Goal: Obtain resource: Download file/media

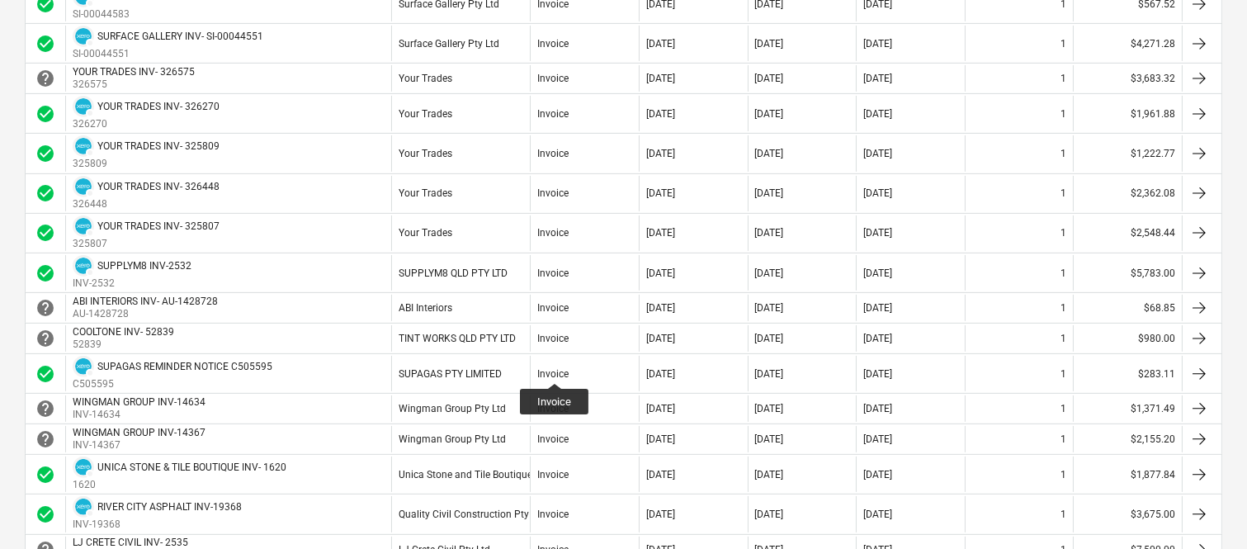
scroll to position [1063, 0]
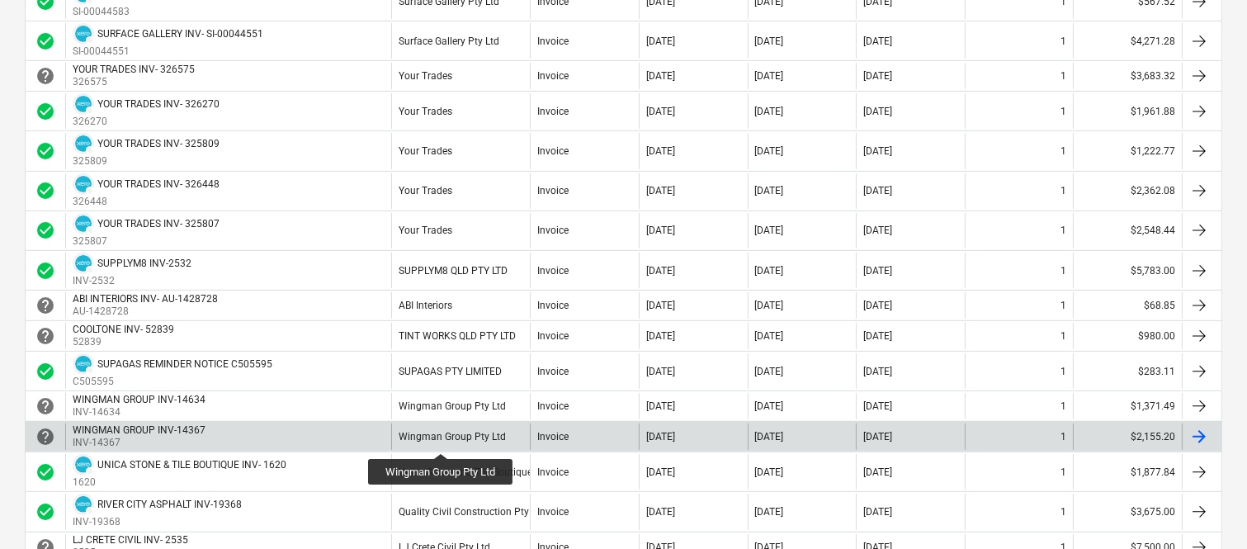
click at [441, 438] on div "Wingman Group Pty Ltd" at bounding box center [452, 437] width 107 height 12
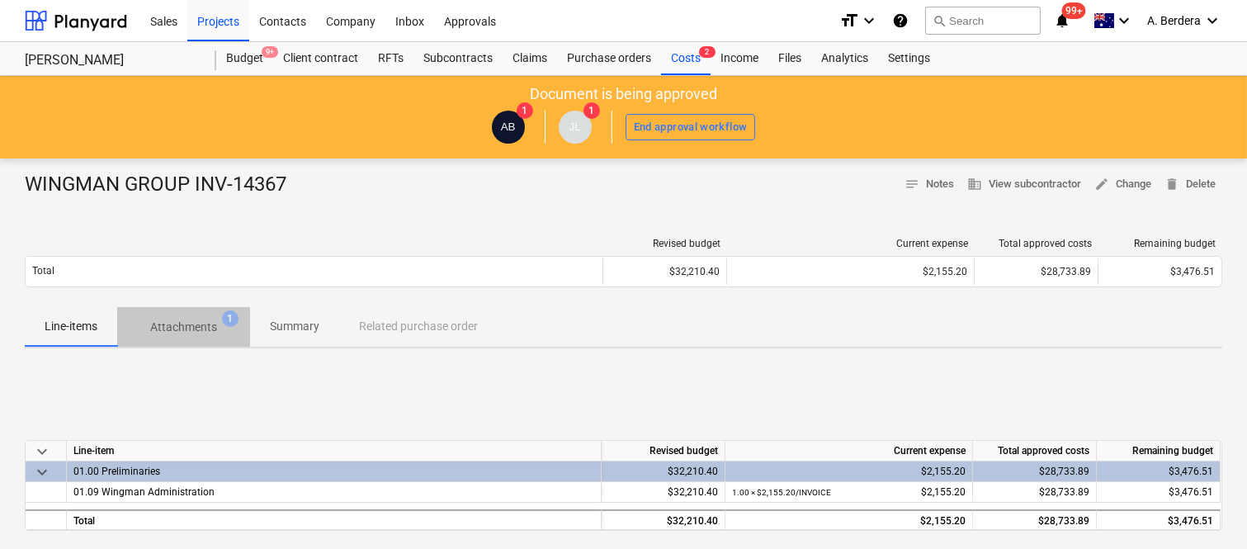
click at [196, 328] on p "Attachments" at bounding box center [183, 327] width 67 height 17
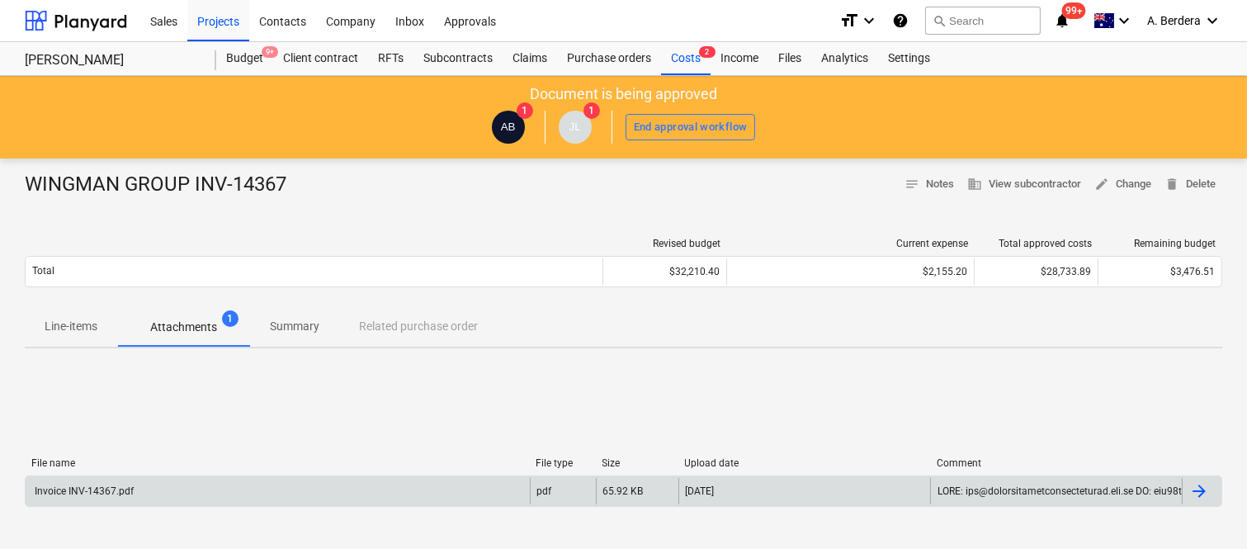
click at [475, 497] on div "Invoice INV-14367.pdf" at bounding box center [278, 491] width 504 height 26
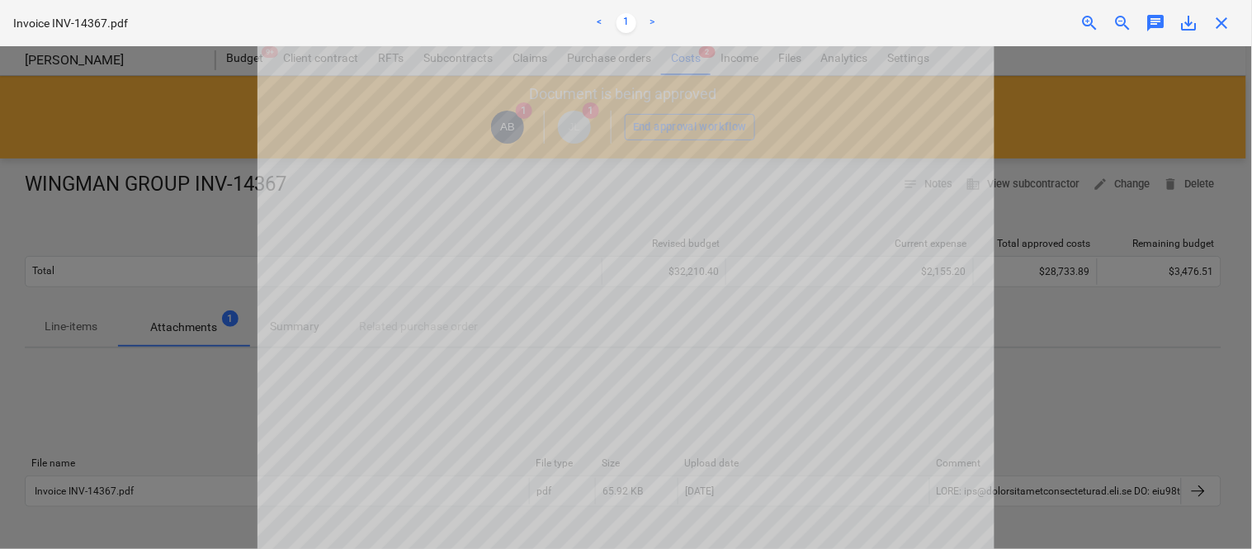
click at [1224, 19] on span "close" at bounding box center [1222, 23] width 20 height 20
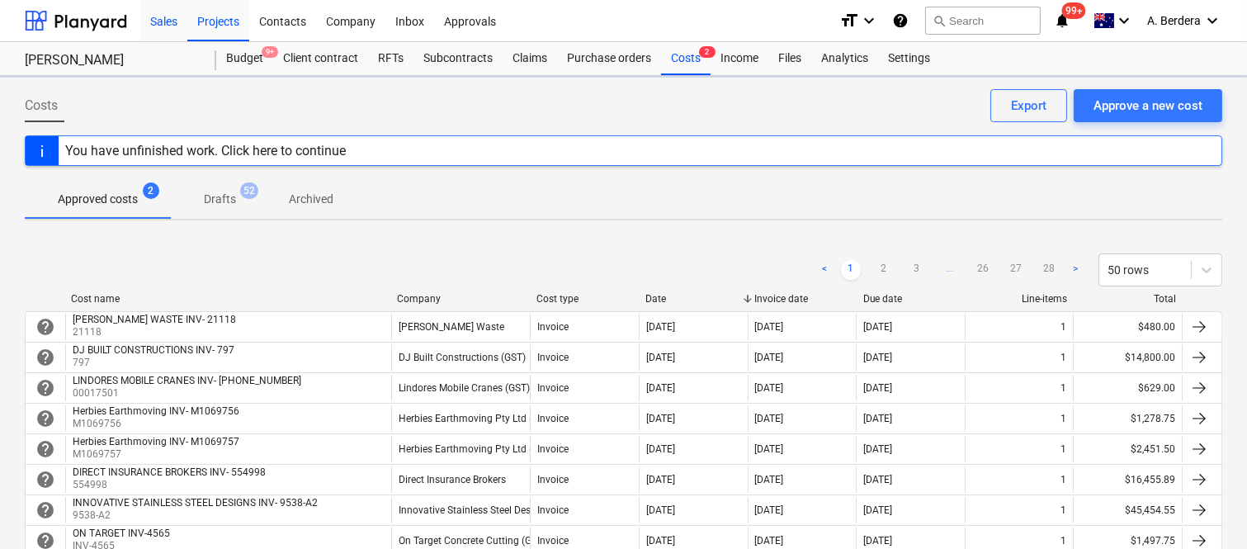
scroll to position [1063, 0]
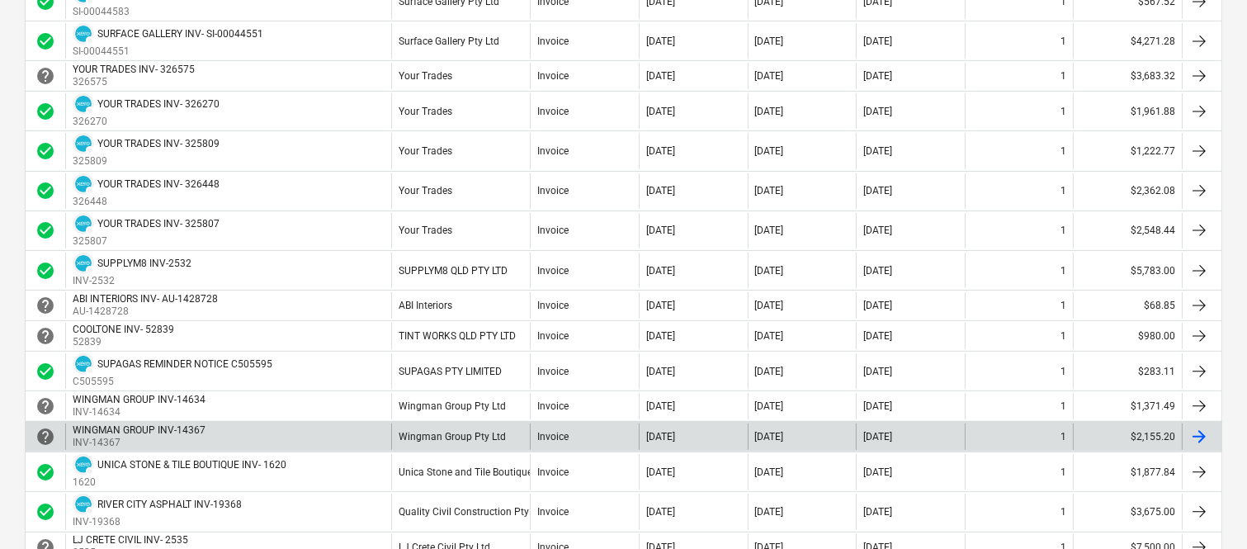
click at [330, 443] on div "WINGMAN GROUP INV-14367 INV-14367" at bounding box center [228, 436] width 326 height 26
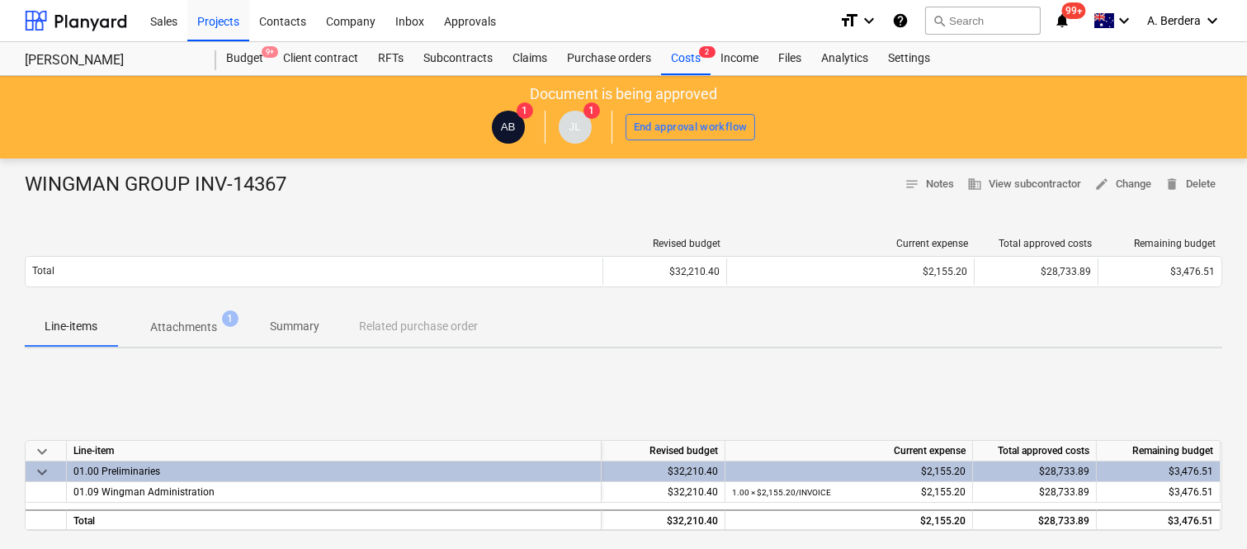
click at [203, 322] on p "Attachments" at bounding box center [183, 327] width 67 height 17
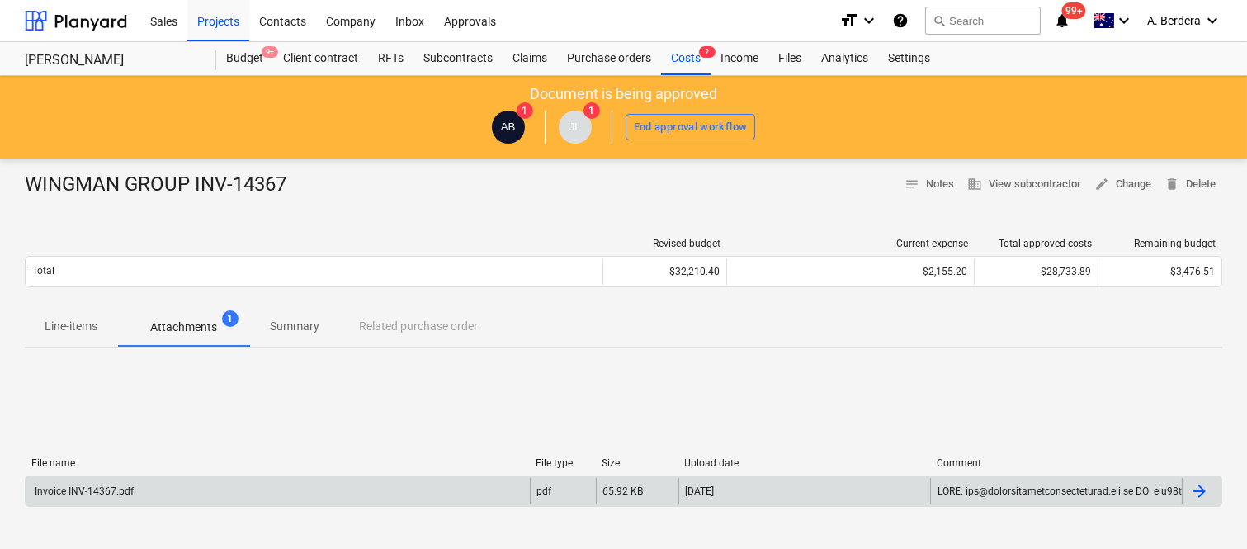
click at [312, 489] on div "Invoice INV-14367.pdf" at bounding box center [278, 491] width 504 height 26
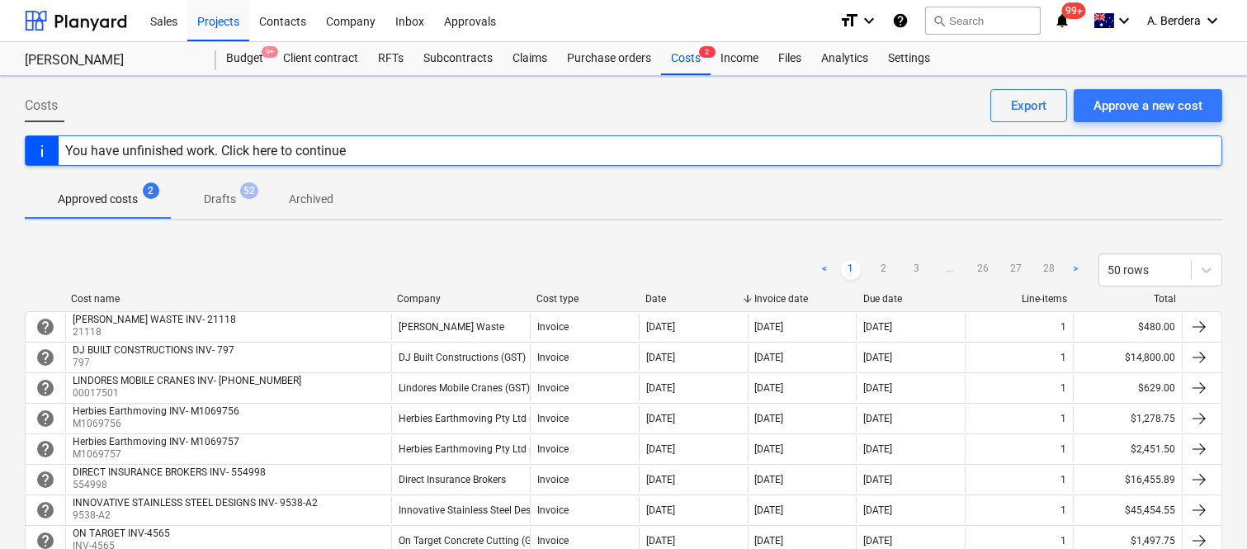
scroll to position [1063, 0]
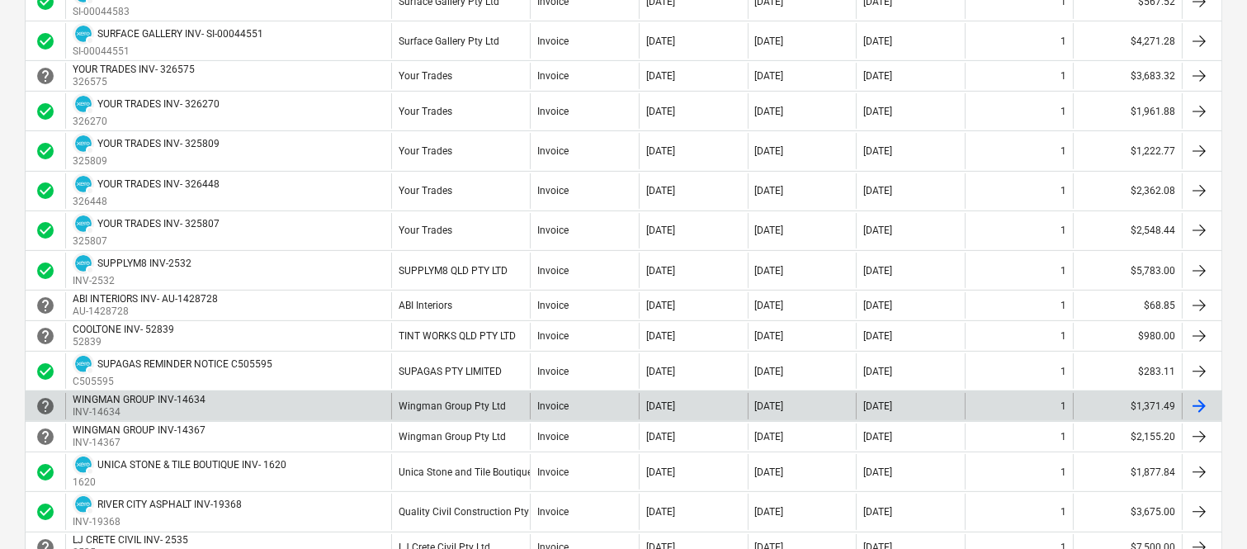
click at [284, 396] on div "WINGMAN GROUP INV-14634 INV-14634" at bounding box center [228, 406] width 326 height 26
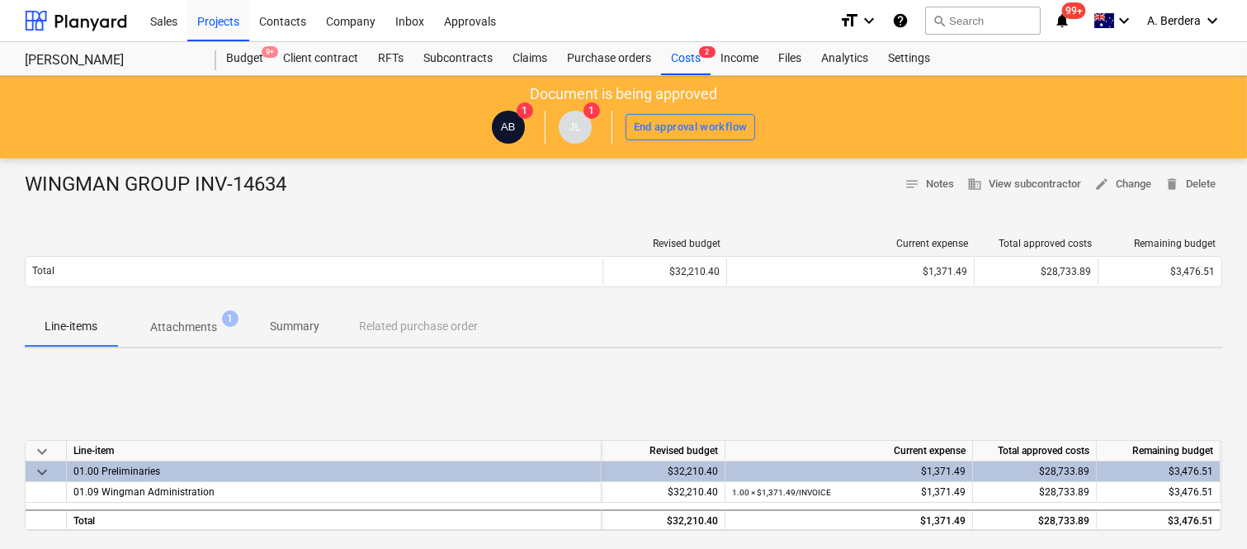
click at [196, 319] on p "Attachments" at bounding box center [183, 327] width 67 height 17
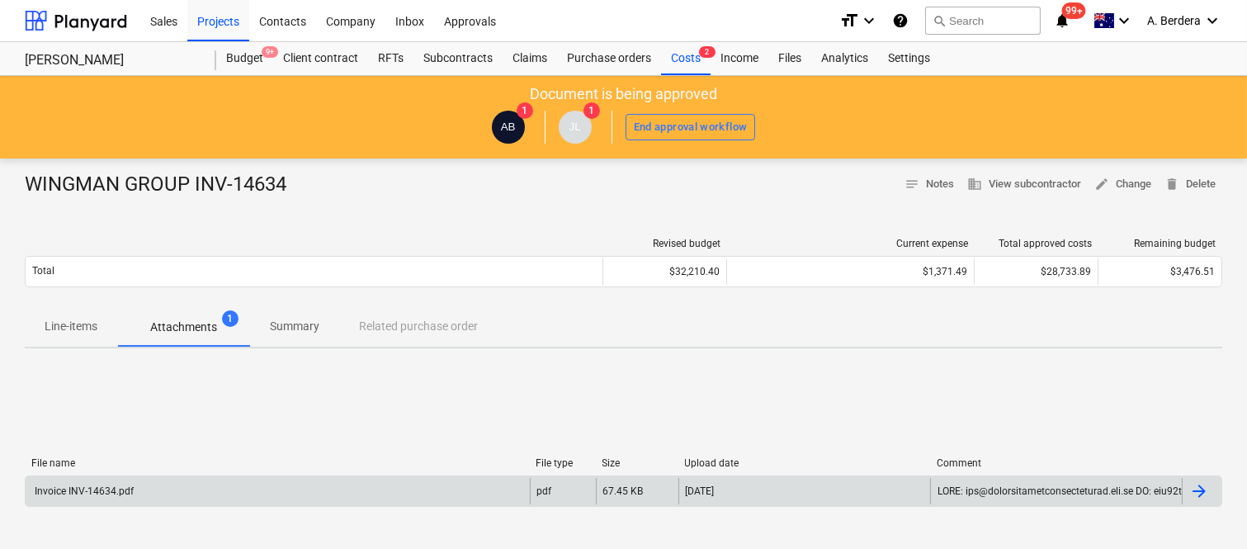
click at [302, 478] on div "Invoice INV-14634.pdf" at bounding box center [278, 491] width 504 height 26
